Goal: Task Accomplishment & Management: Manage account settings

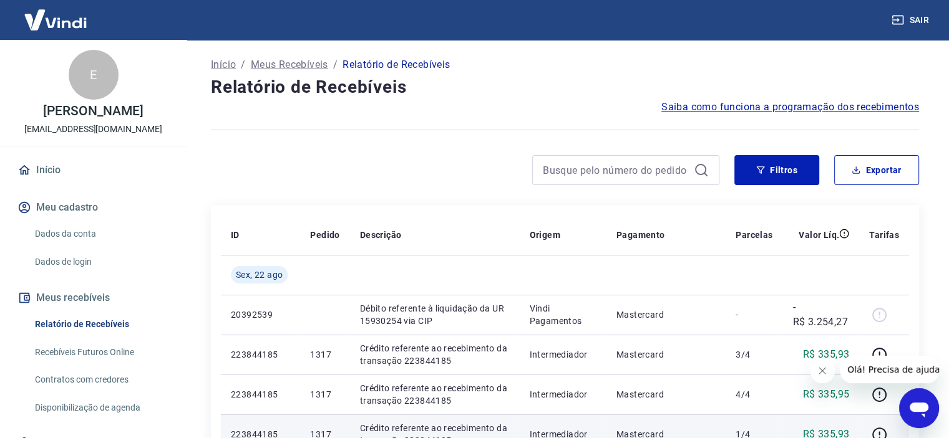
scroll to position [62, 0]
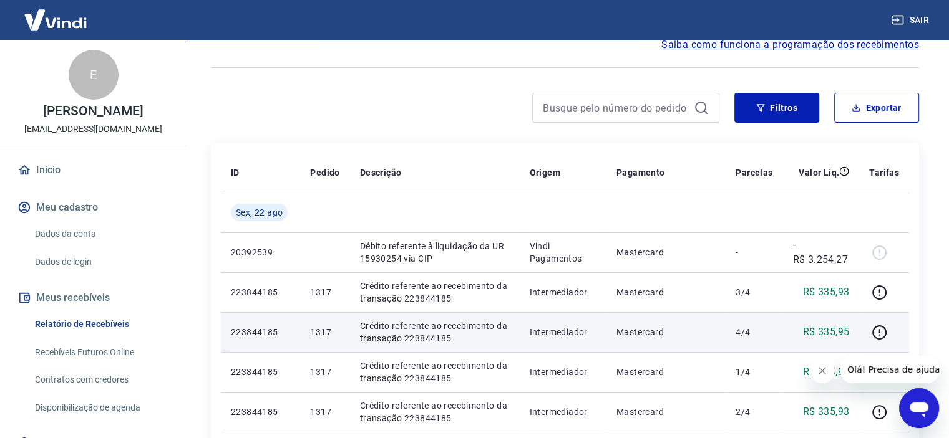
click at [313, 342] on td "1317" at bounding box center [324, 332] width 49 height 40
click at [405, 331] on p "Crédito referente ao recebimento da transação 223844185" at bounding box center [435, 332] width 150 height 25
click at [404, 329] on p "Crédito referente ao recebimento da transação 223844185" at bounding box center [435, 332] width 150 height 25
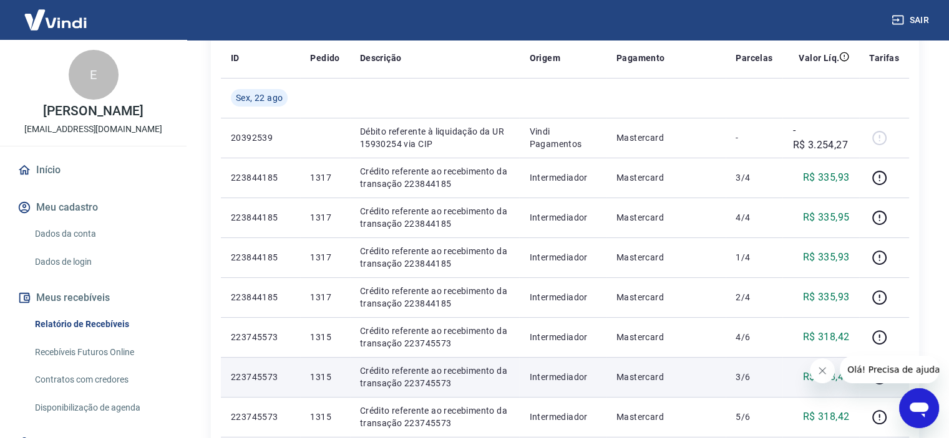
scroll to position [312, 0]
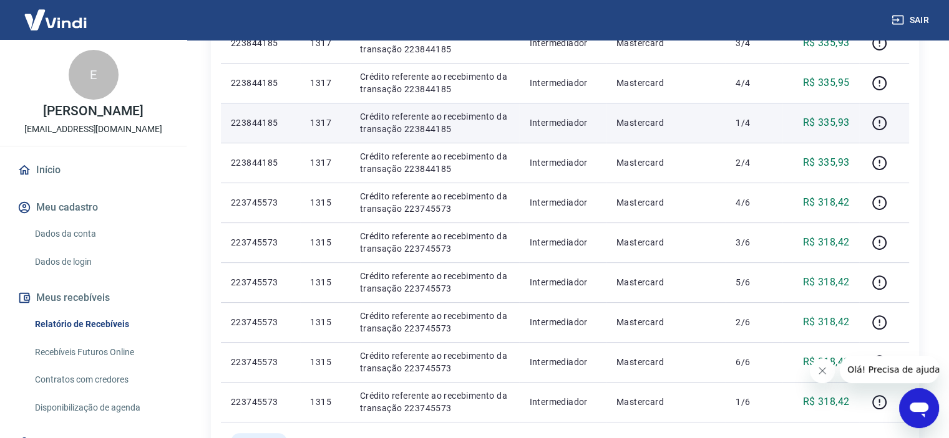
click at [826, 123] on p "R$ 335,93" at bounding box center [826, 122] width 47 height 15
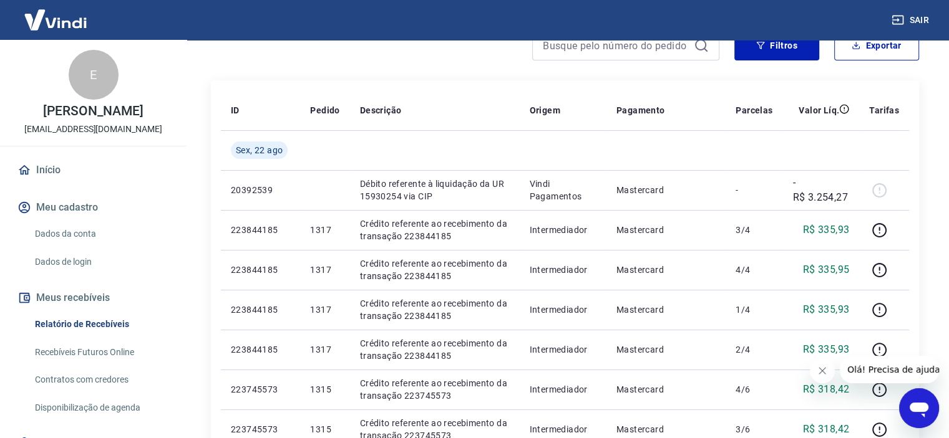
scroll to position [0, 0]
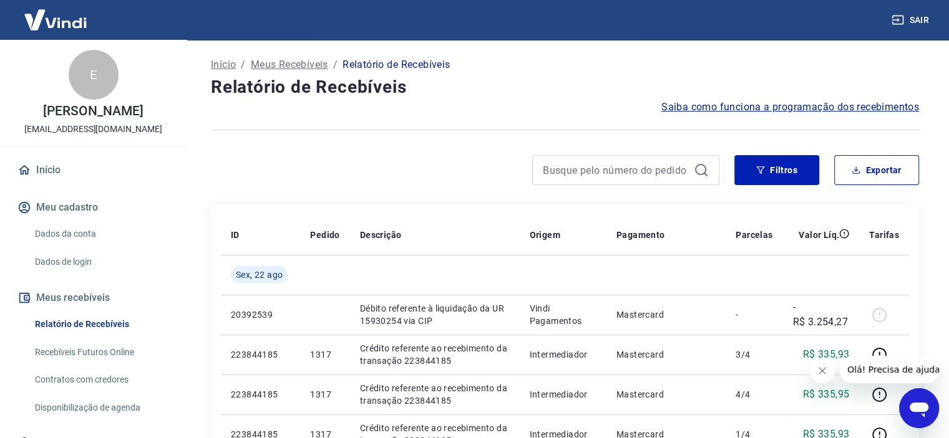
click at [79, 294] on button "Meus recebíveis" at bounding box center [93, 297] width 157 height 27
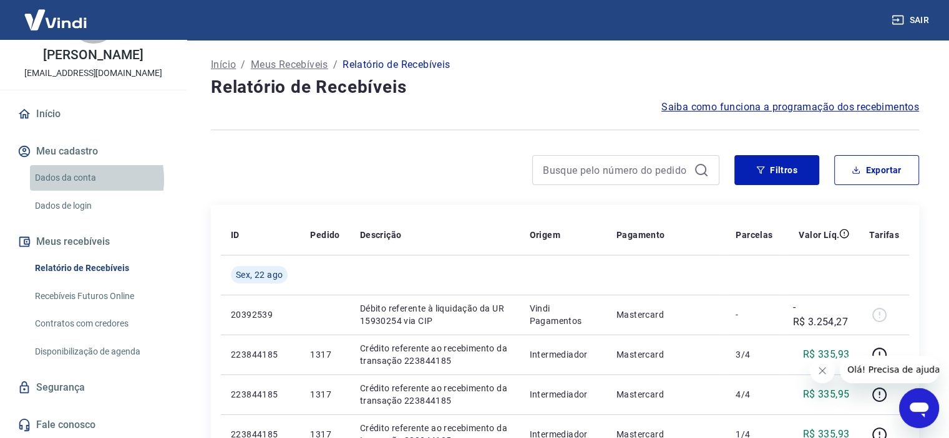
click at [75, 179] on link "Dados da conta" at bounding box center [101, 178] width 142 height 26
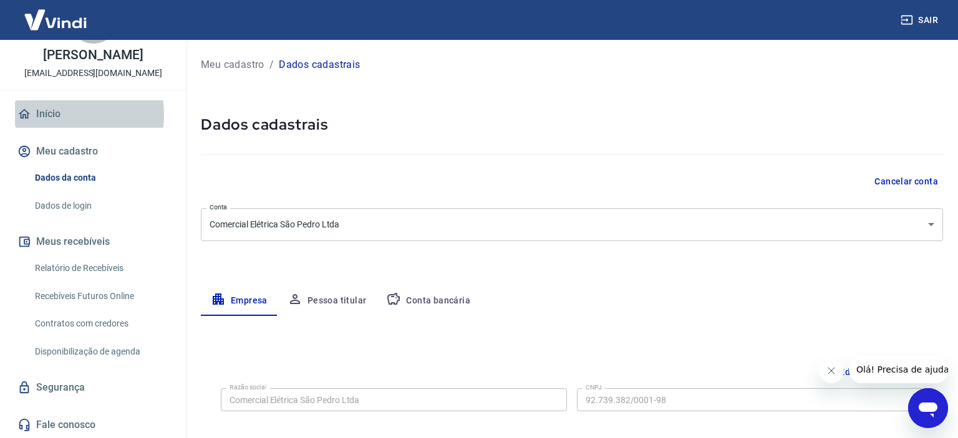
click at [57, 114] on link "Início" at bounding box center [93, 113] width 157 height 27
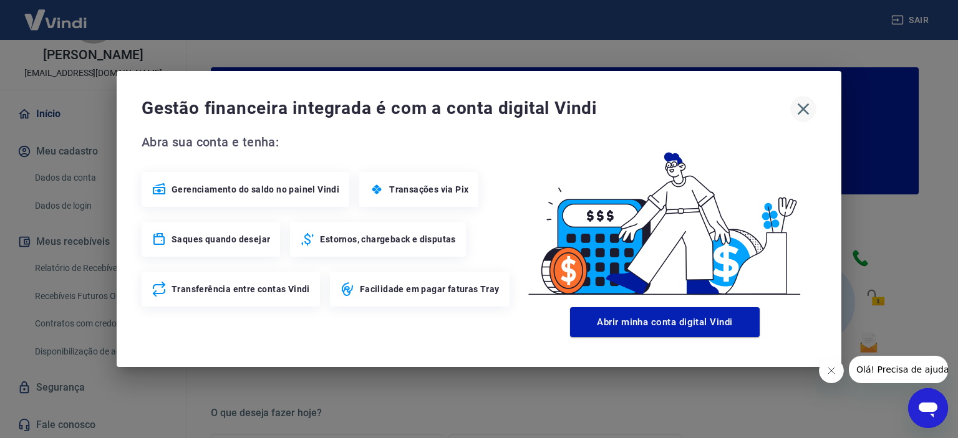
click at [798, 102] on icon "button" at bounding box center [803, 109] width 20 height 20
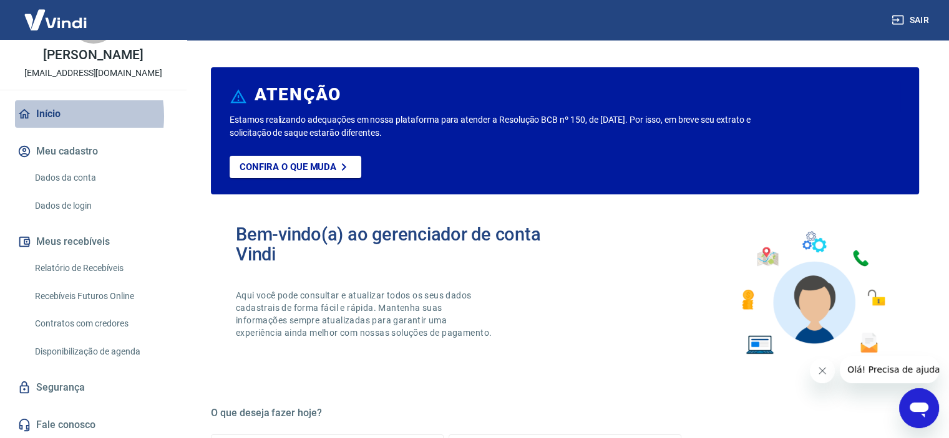
click at [52, 115] on link "Início" at bounding box center [93, 113] width 157 height 27
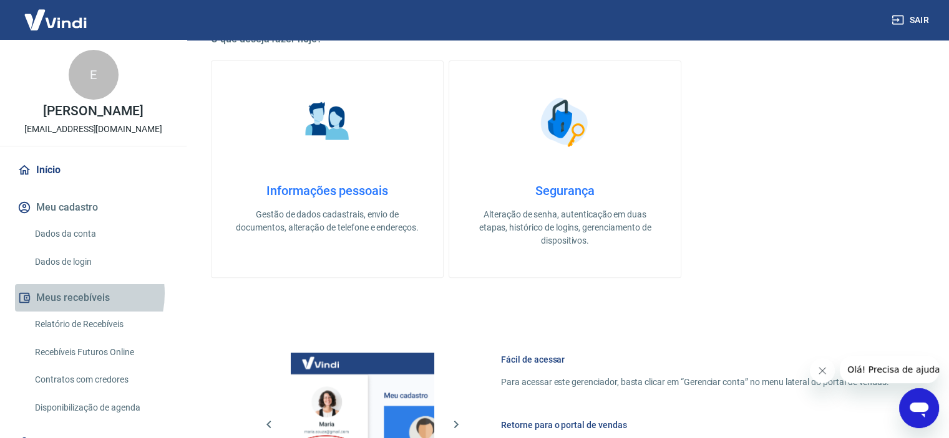
click at [69, 294] on button "Meus recebíveis" at bounding box center [93, 297] width 157 height 27
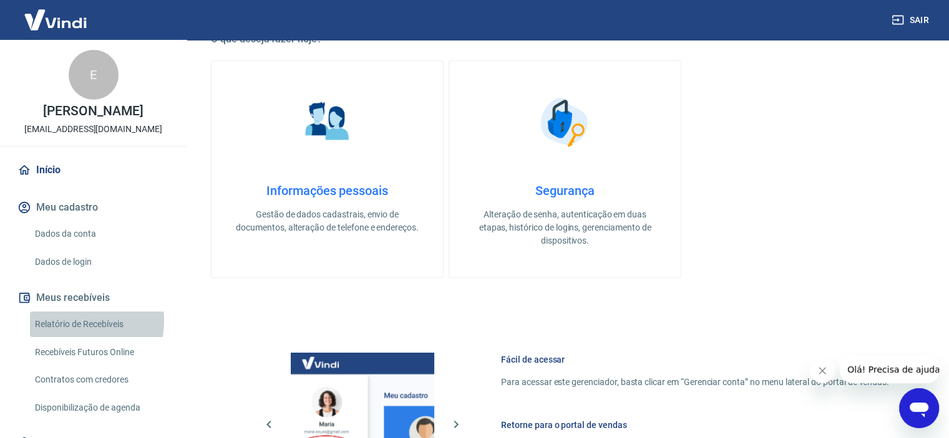
click at [65, 321] on link "Relatório de Recebíveis" at bounding box center [101, 325] width 142 height 26
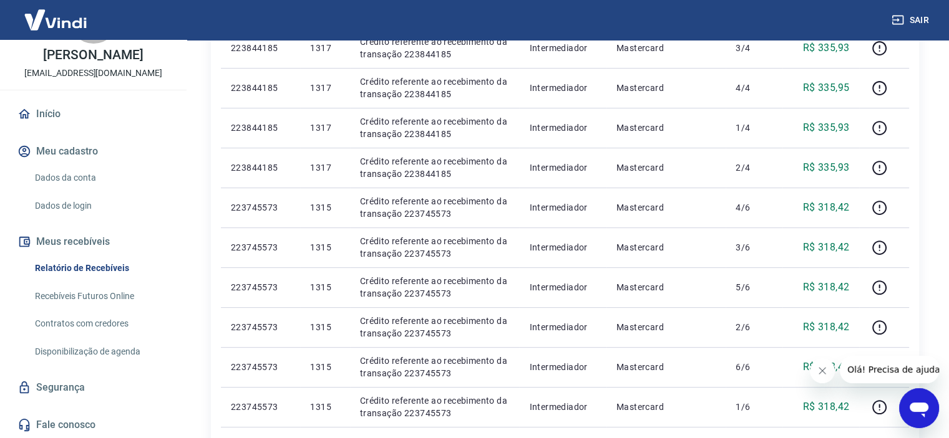
scroll to position [312, 0]
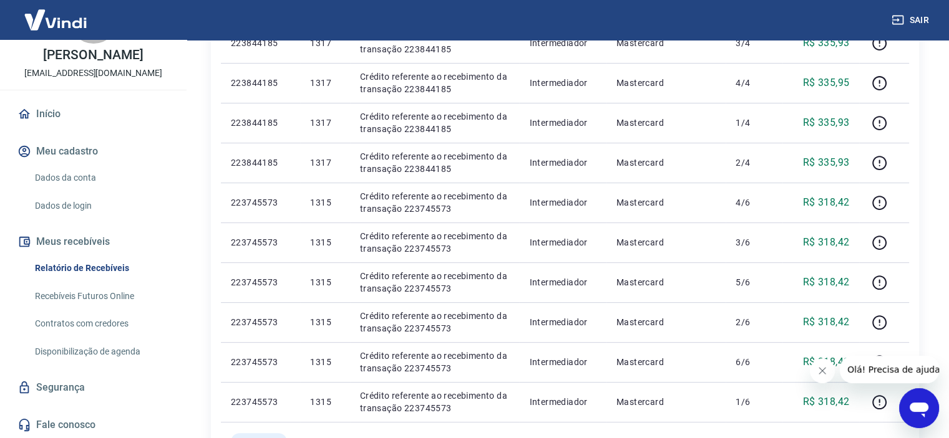
click at [83, 148] on button "Meu cadastro" at bounding box center [93, 151] width 157 height 27
click at [31, 112] on link "Início" at bounding box center [93, 113] width 157 height 27
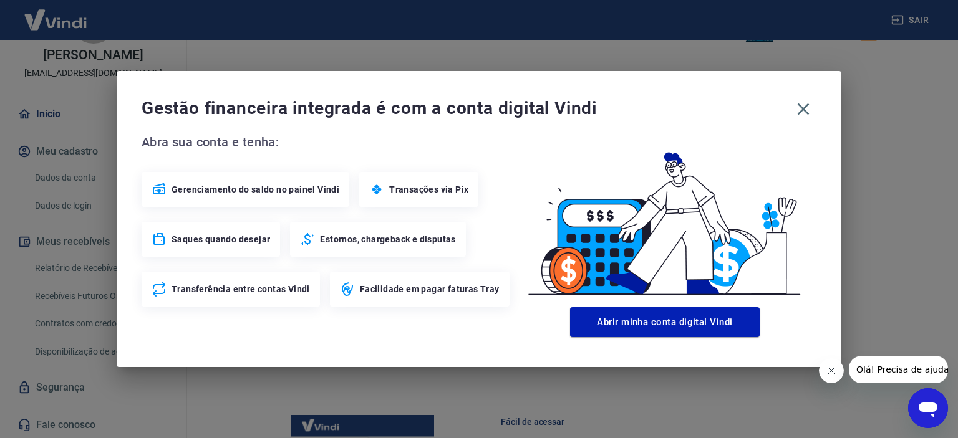
click at [215, 230] on div "Saques quando desejar" at bounding box center [211, 239] width 138 height 35
click at [798, 107] on icon "button" at bounding box center [803, 109] width 20 height 20
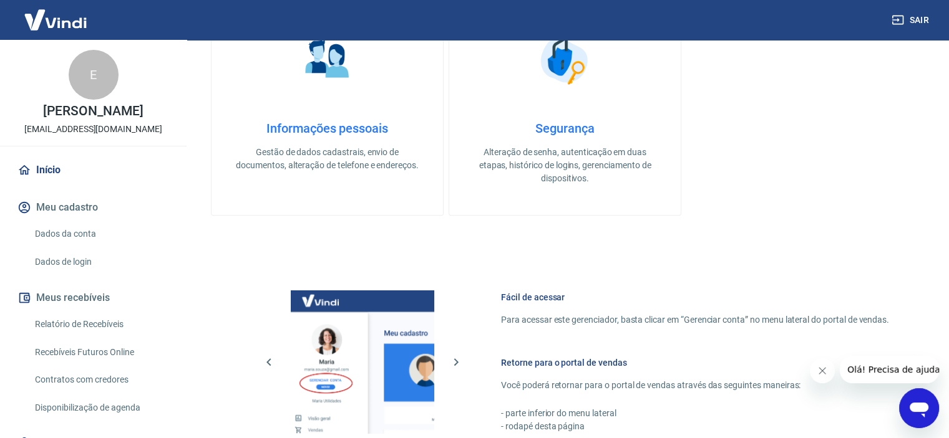
click at [55, 234] on link "Dados da conta" at bounding box center [101, 234] width 142 height 26
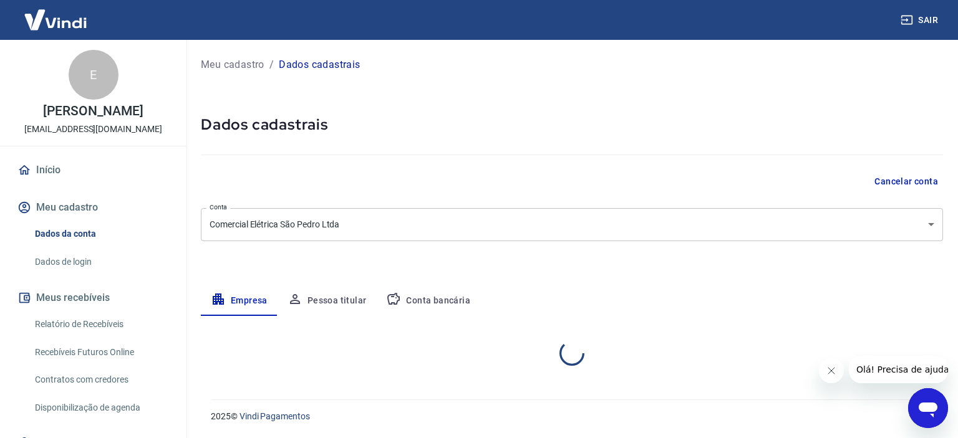
select select "RS"
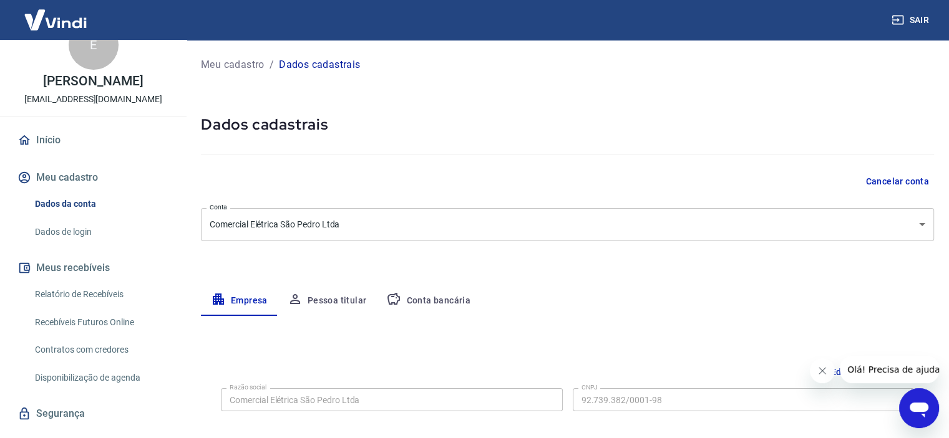
scroll to position [56, 0]
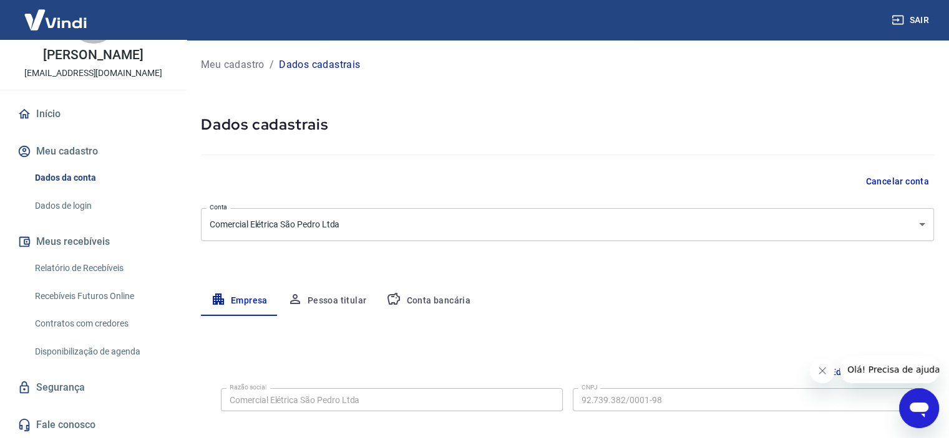
click at [102, 319] on link "Contratos com credores" at bounding box center [101, 324] width 142 height 26
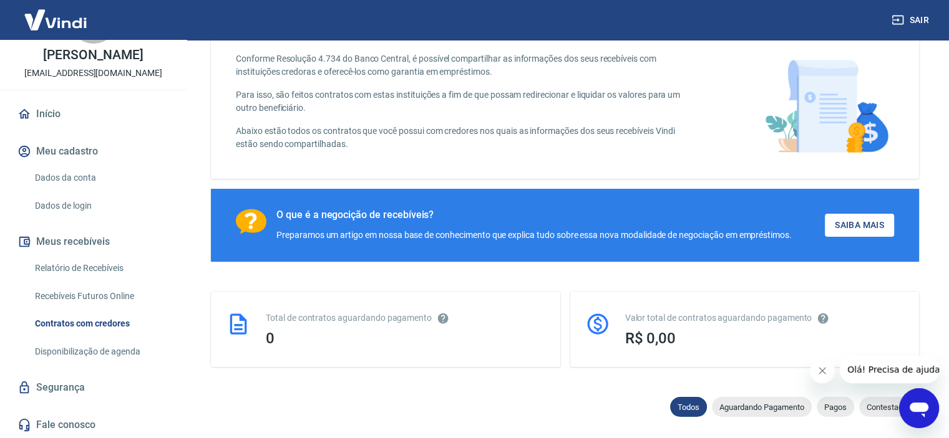
scroll to position [125, 0]
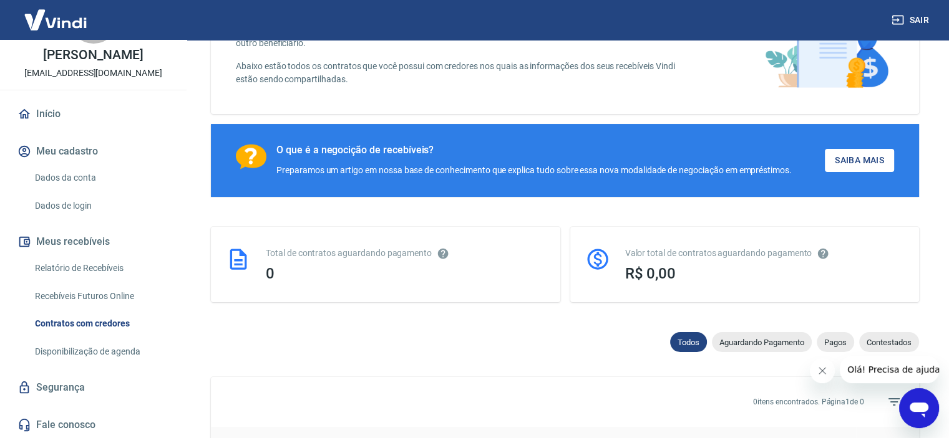
click at [100, 351] on link "Disponibilização de agenda" at bounding box center [101, 352] width 142 height 26
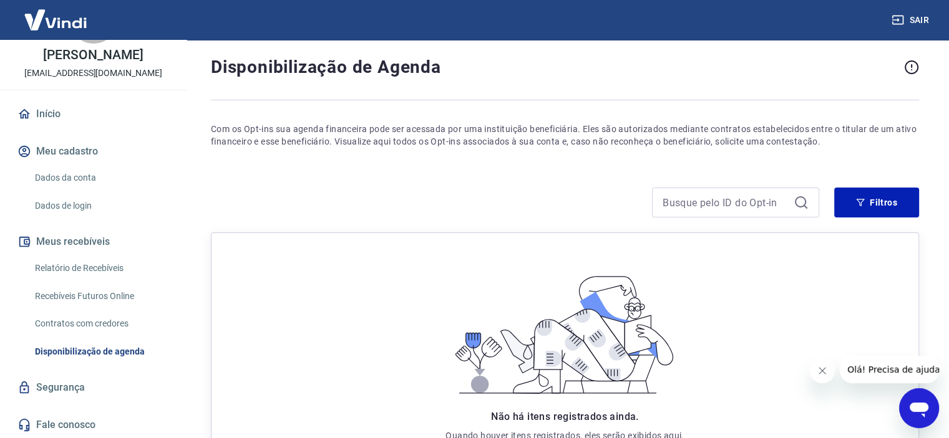
scroll to position [38, 0]
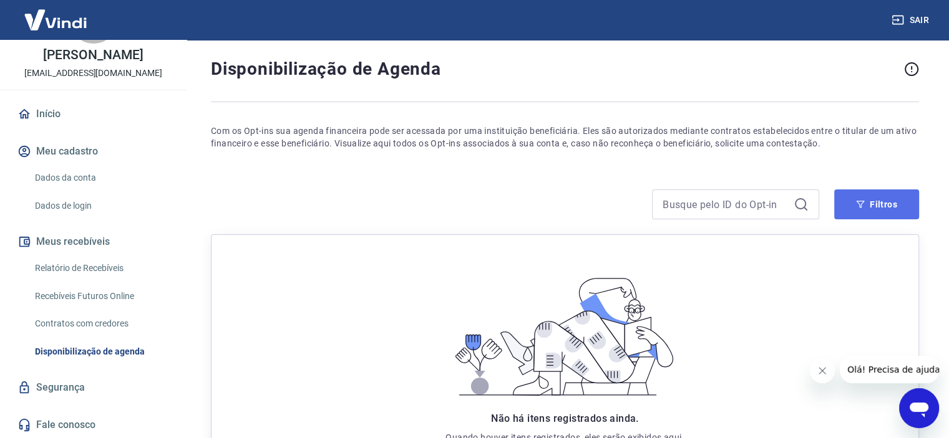
click at [904, 205] on button "Filtros" at bounding box center [876, 205] width 85 height 30
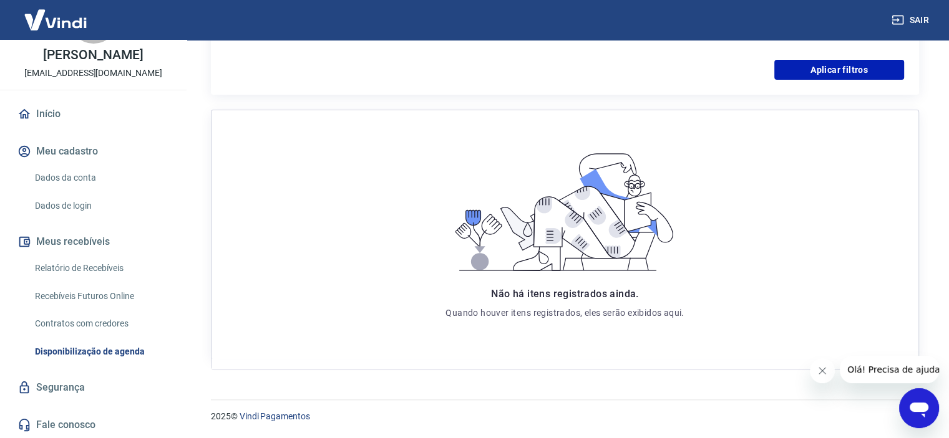
scroll to position [412, 0]
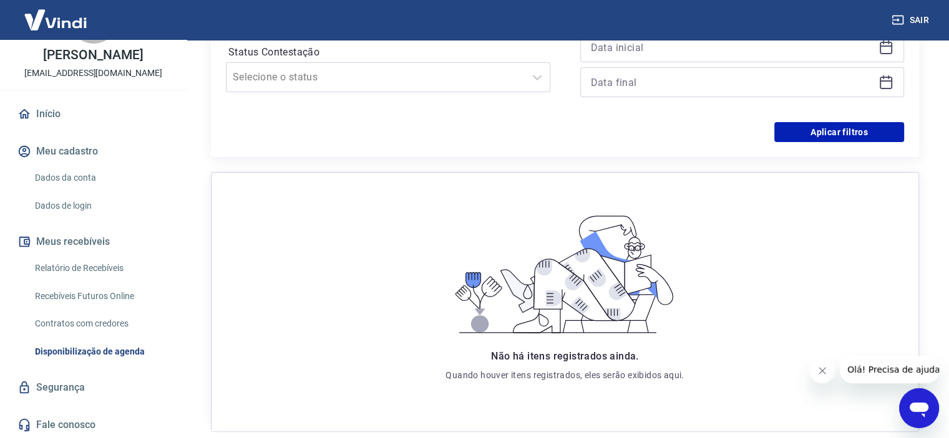
click at [55, 75] on p "[EMAIL_ADDRESS][DOMAIN_NAME]" at bounding box center [93, 73] width 138 height 13
click at [21, 115] on icon at bounding box center [24, 114] width 11 height 10
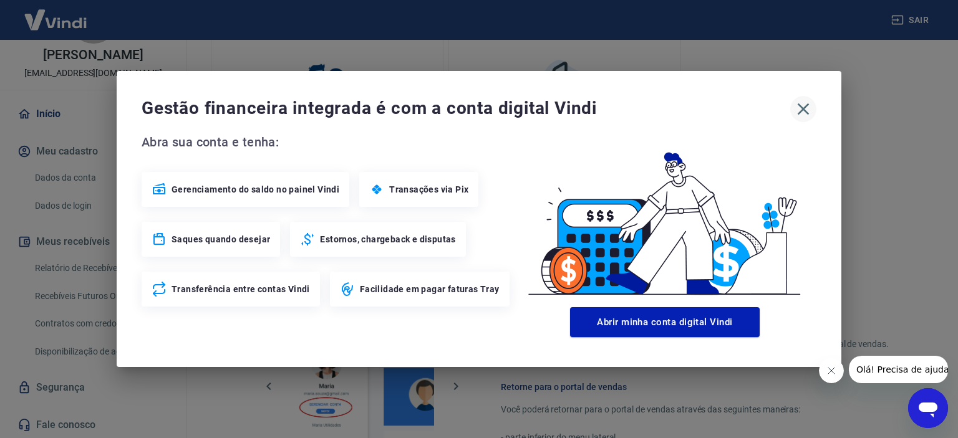
click at [797, 99] on icon "button" at bounding box center [803, 109] width 20 height 20
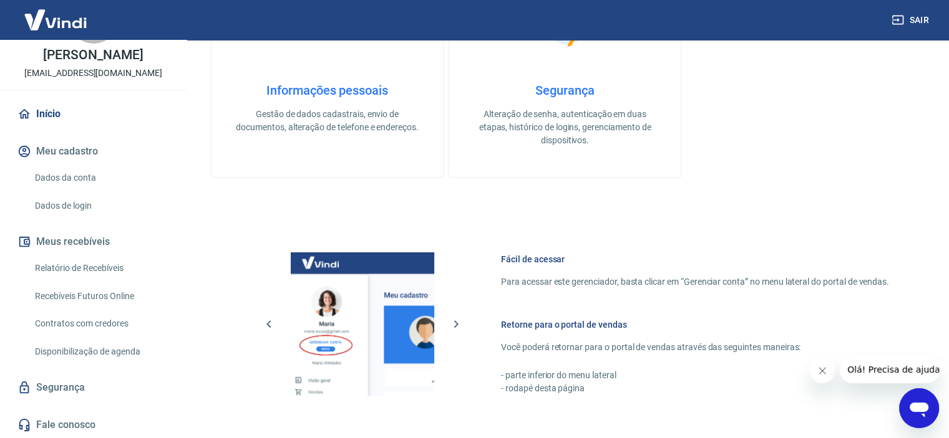
scroll to position [537, 0]
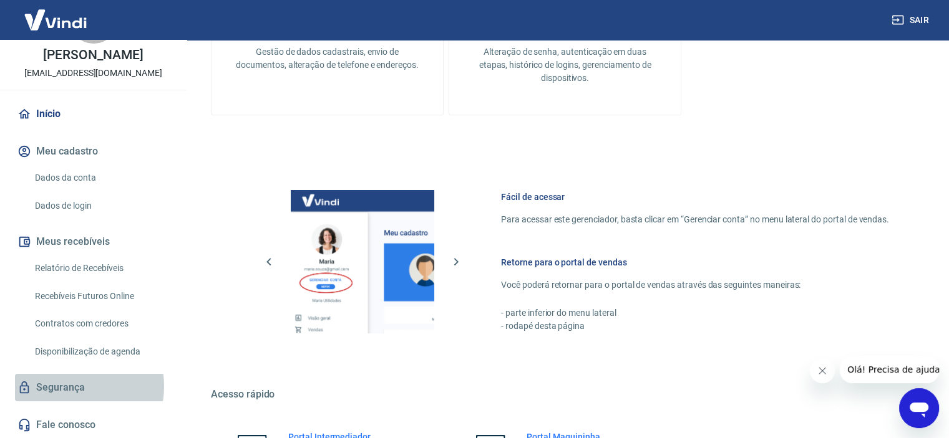
click at [69, 386] on link "Segurança" at bounding box center [93, 387] width 157 height 27
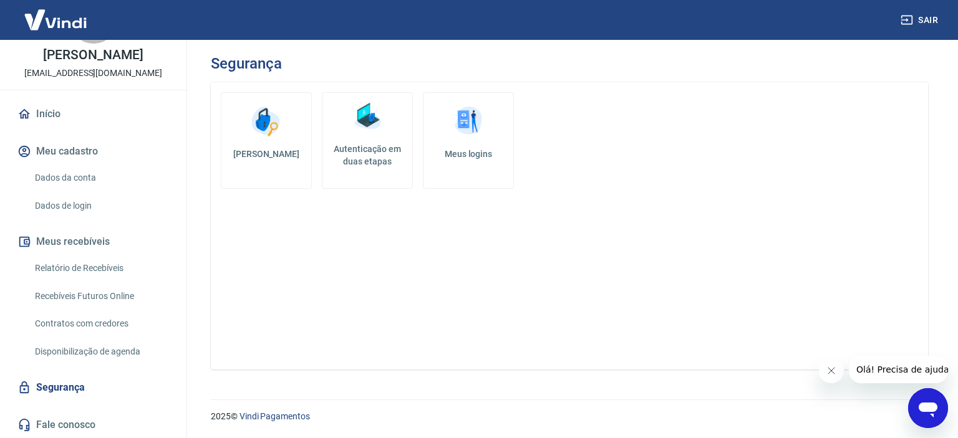
click at [35, 241] on button "Meus recebíveis" at bounding box center [93, 241] width 157 height 27
